Goal: Task Accomplishment & Management: Complete application form

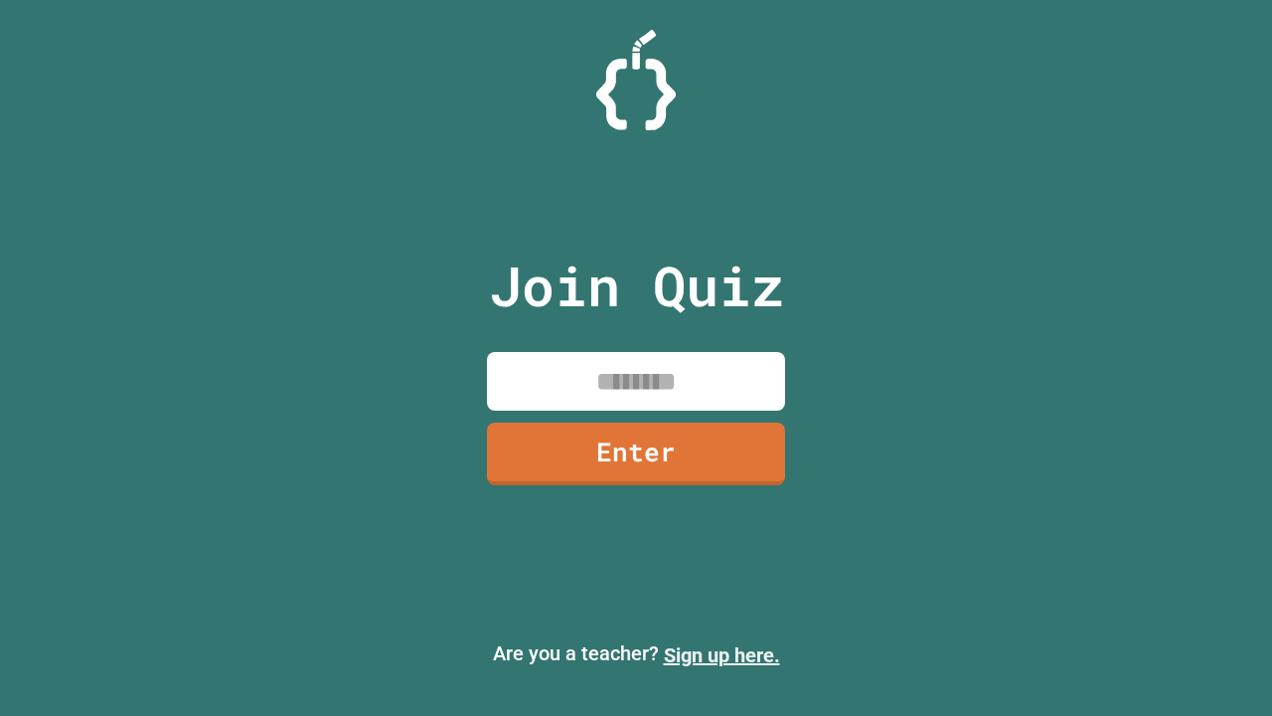
click at [722, 655] on link "Sign up here." at bounding box center [722, 655] width 116 height 24
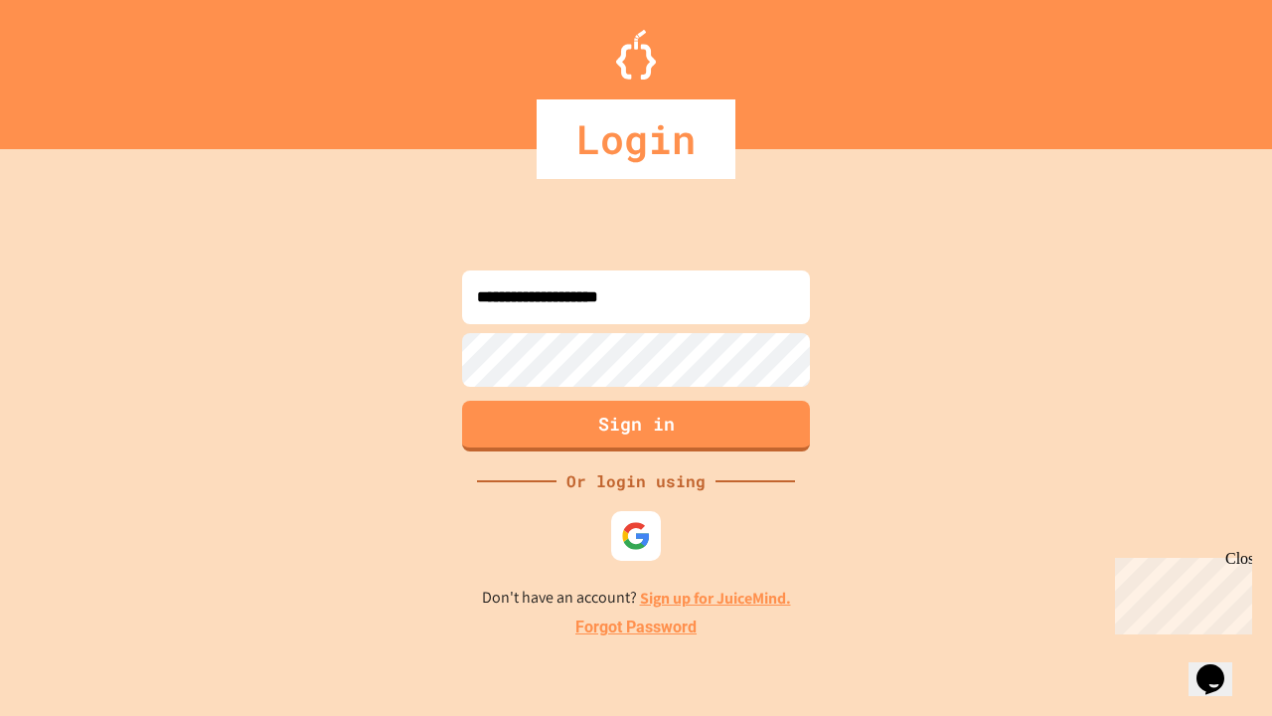
type input "**********"
